Goal: Task Accomplishment & Management: Manage account settings

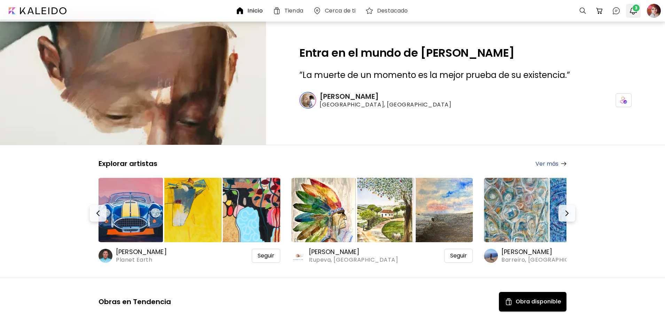
click at [635, 12] on img "button" at bounding box center [633, 11] width 8 height 8
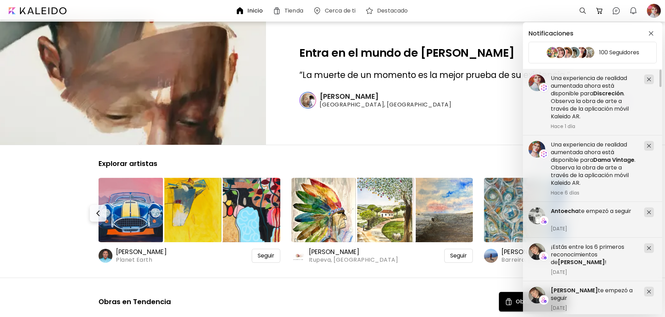
click at [650, 13] on div "Notificaciones 100 Seguidores ¡Estás entre los 6 primeros reconocimientos de [P…" at bounding box center [332, 158] width 665 height 317
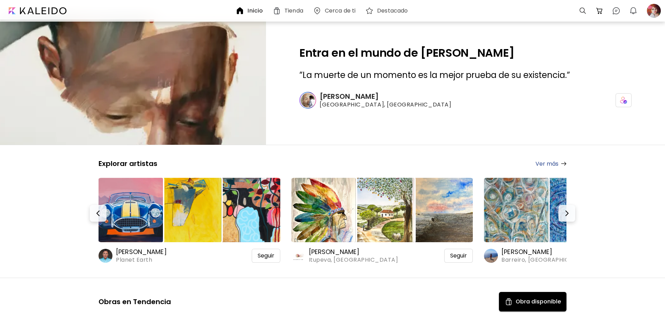
click at [650, 13] on div at bounding box center [653, 10] width 15 height 15
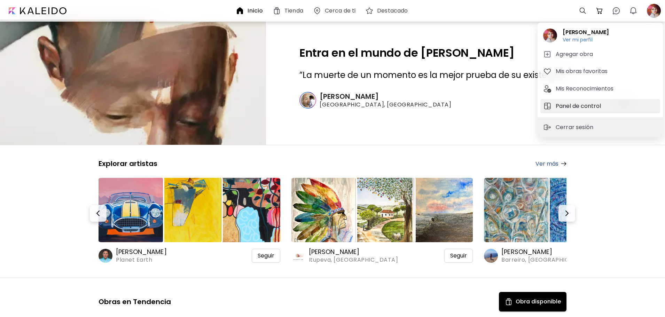
click at [589, 106] on h5 "Panel de control" at bounding box center [579, 106] width 47 height 8
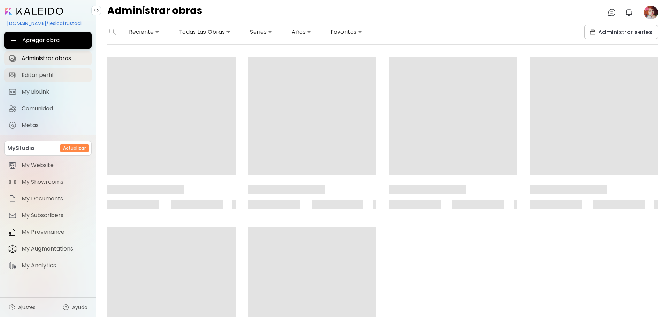
click at [44, 75] on span "Editar perfil" at bounding box center [55, 75] width 66 height 7
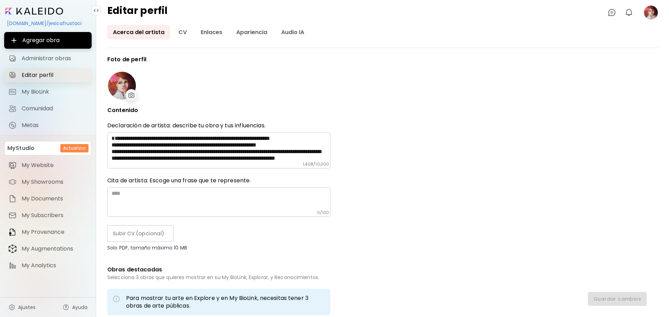
type input "*********"
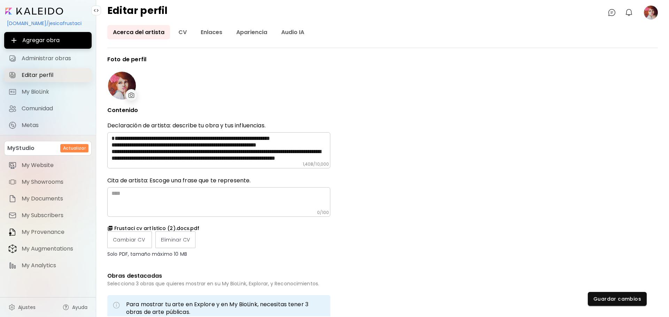
type input "**********"
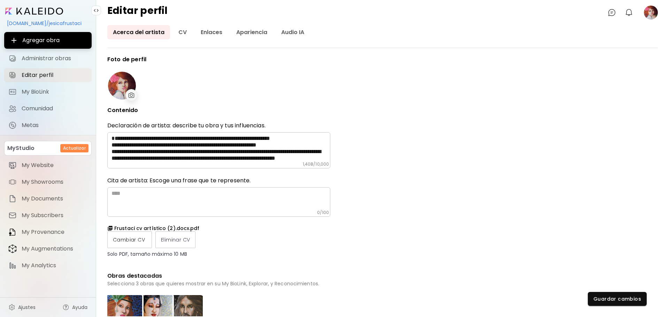
click at [132, 244] on label "Cambiar CV" at bounding box center [129, 240] width 45 height 17
click at [0, 0] on input "Cambiar CV" at bounding box center [0, 0] width 0 height 0
click at [631, 301] on span "Guardar cambios" at bounding box center [617, 299] width 48 height 7
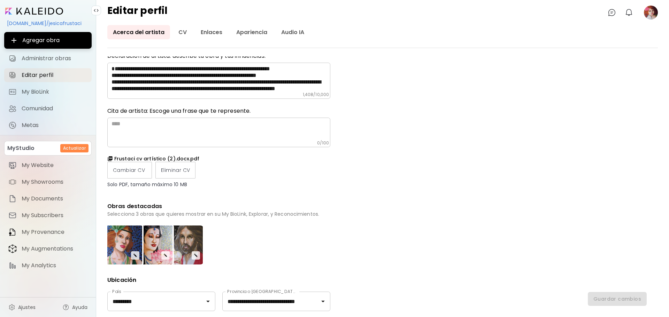
scroll to position [139, 0]
